Goal: Navigation & Orientation: Find specific page/section

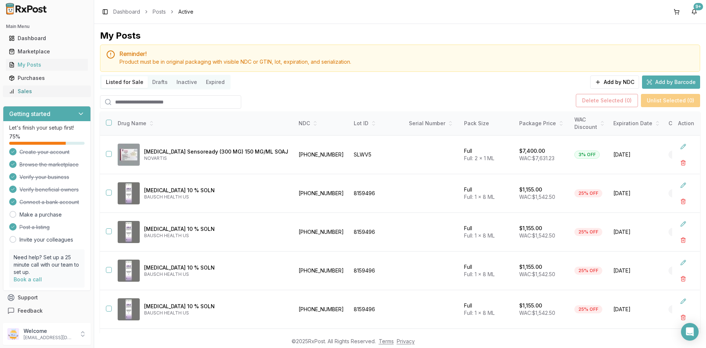
click at [47, 91] on div "Sales" at bounding box center [47, 91] width 76 height 7
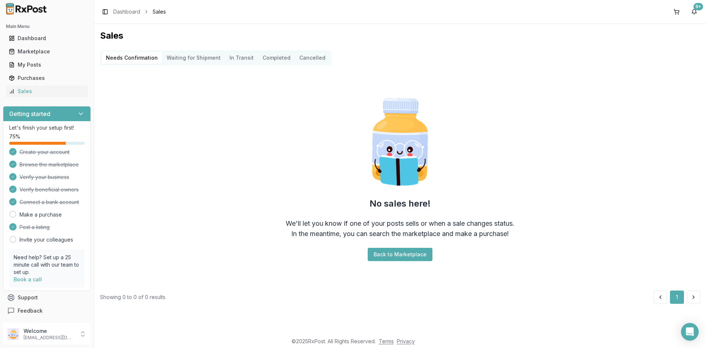
click at [266, 57] on button "Completed" at bounding box center [276, 58] width 37 height 12
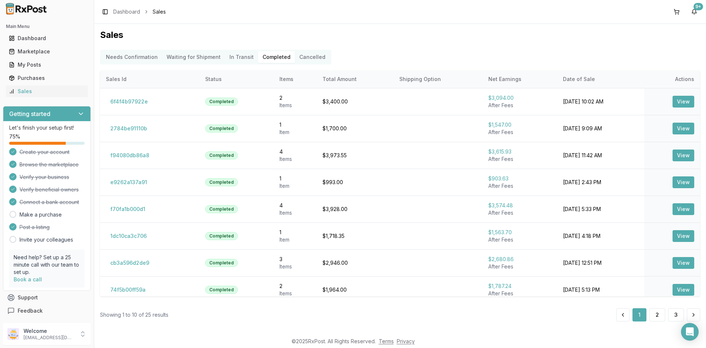
drag, startPoint x: 51, startPoint y: 30, endPoint x: 48, endPoint y: 38, distance: 8.4
click at [51, 30] on div "Main Menu Dashboard Marketplace My Posts Purchases Sales" at bounding box center [47, 59] width 94 height 82
click at [48, 38] on div "Dashboard" at bounding box center [47, 38] width 76 height 7
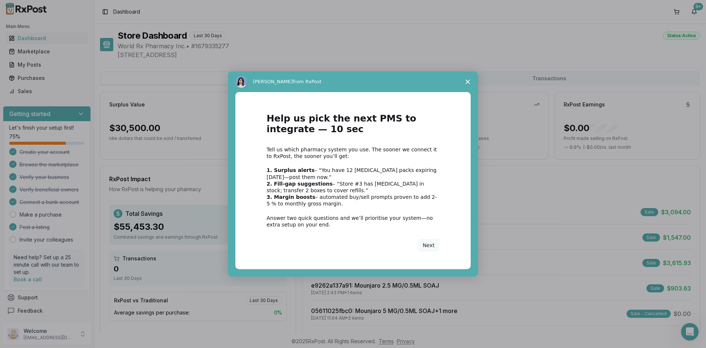
click at [469, 81] on polygon "Close survey" at bounding box center [468, 81] width 4 height 4
